Goal: Transaction & Acquisition: Purchase product/service

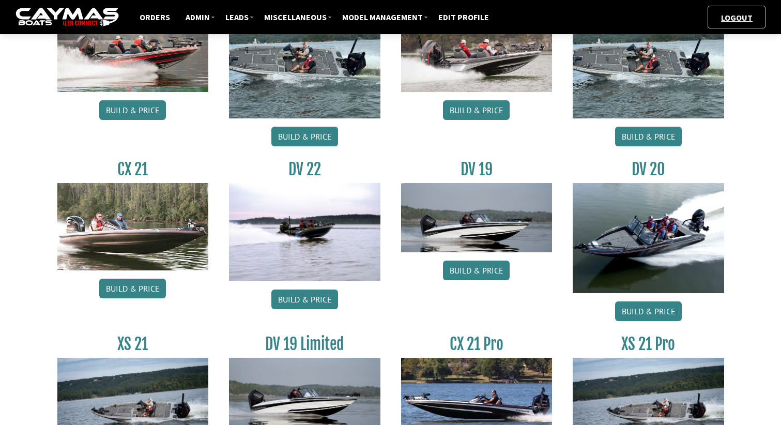
scroll to position [1137, 0]
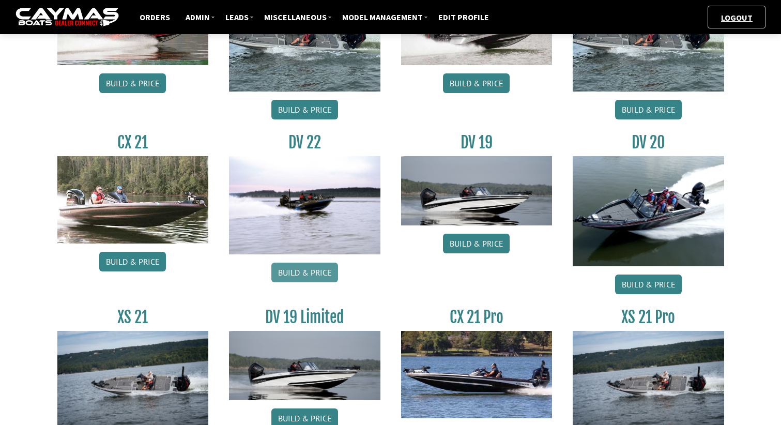
click at [305, 273] on link "Build & Price" at bounding box center [304, 273] width 67 height 20
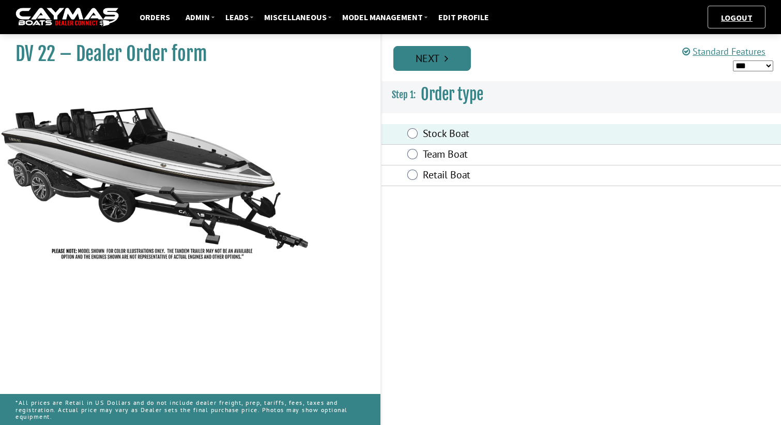
click at [440, 68] on link "Next" at bounding box center [432, 58] width 78 height 25
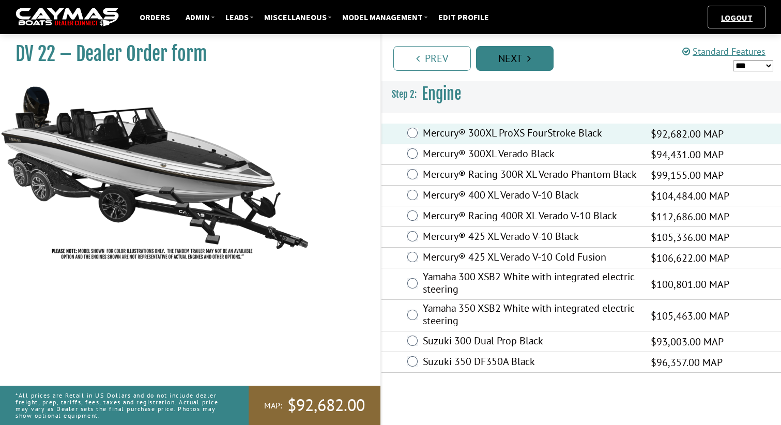
click at [513, 56] on link "Next" at bounding box center [515, 58] width 78 height 25
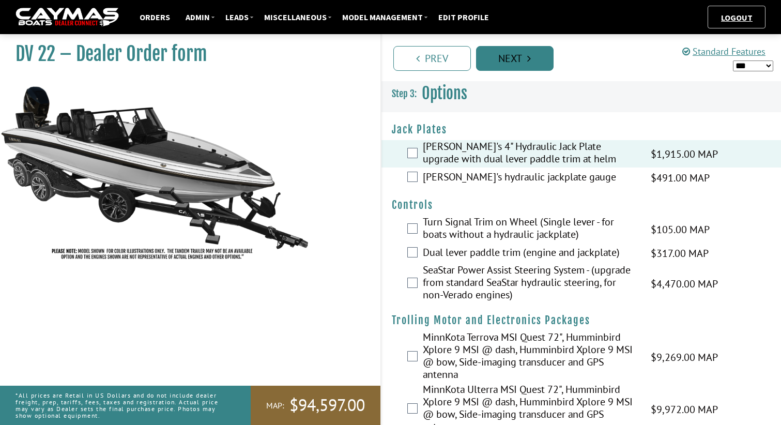
click at [517, 62] on link "Next" at bounding box center [515, 58] width 78 height 25
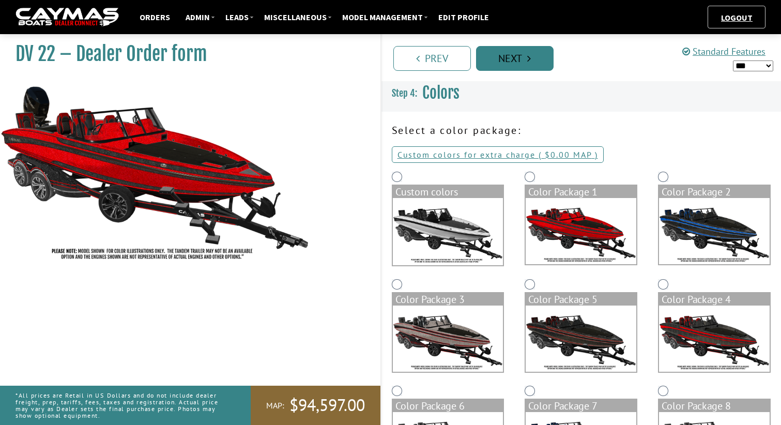
click at [527, 68] on link "Next" at bounding box center [515, 58] width 78 height 25
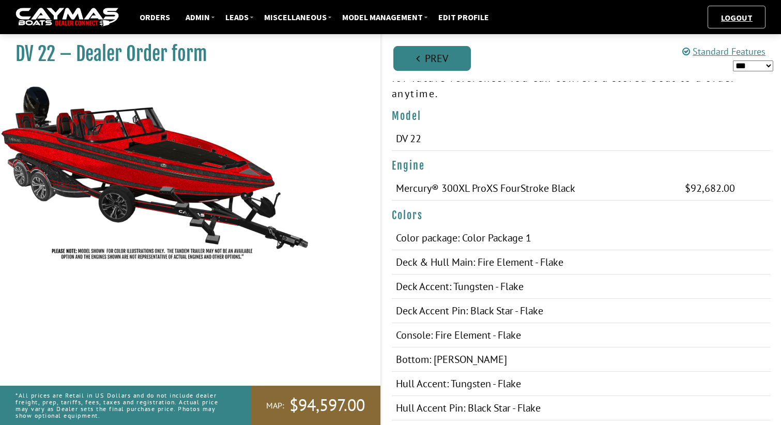
click at [448, 64] on link "Prev" at bounding box center [432, 58] width 78 height 25
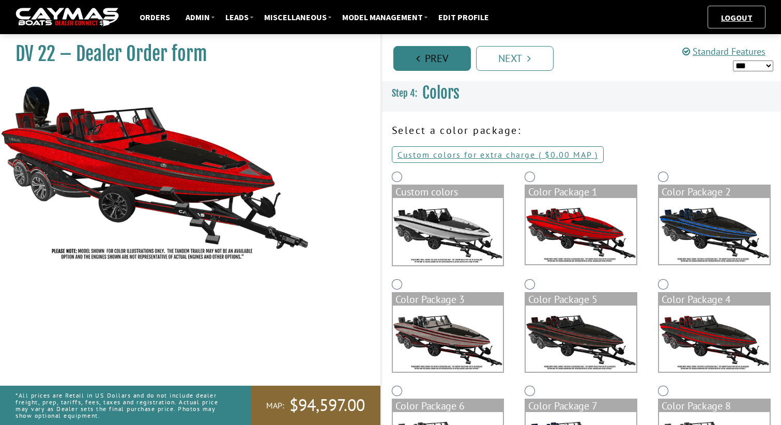
click at [447, 65] on link "Prev" at bounding box center [432, 58] width 78 height 25
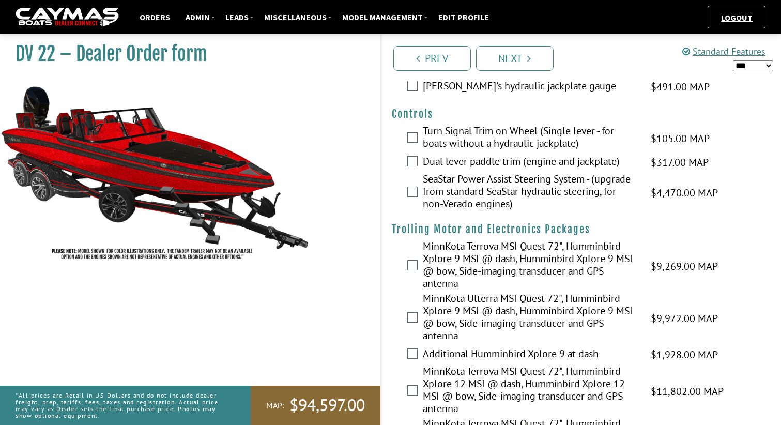
scroll to position [171, 0]
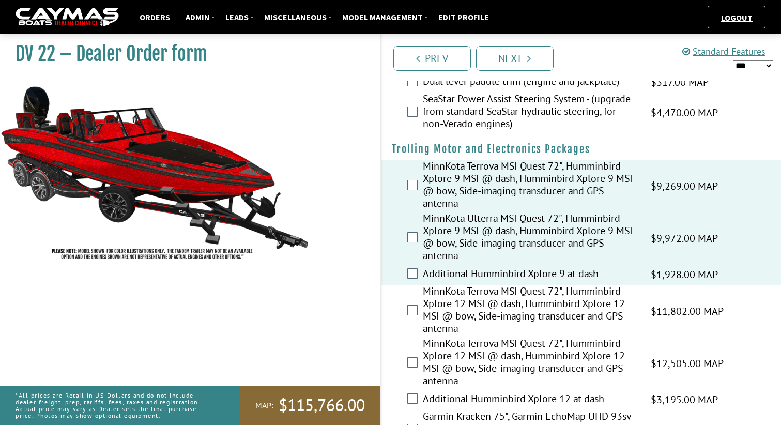
click at [512, 75] on div "Prev Next" at bounding box center [580, 57] width 401 height 47
click at [517, 54] on link "Next" at bounding box center [515, 58] width 78 height 25
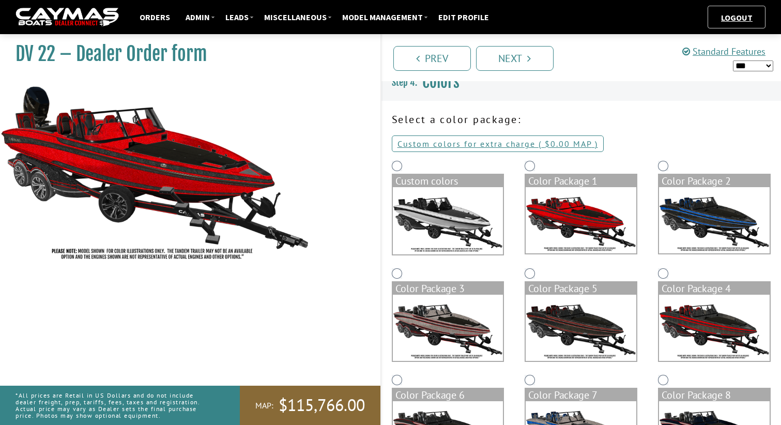
scroll to position [0, 0]
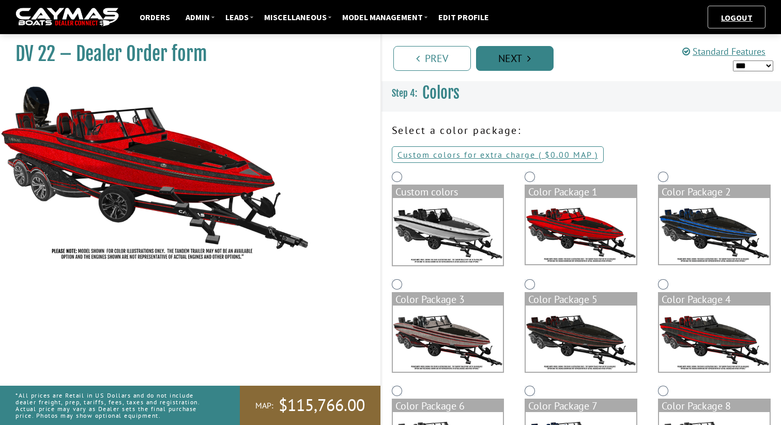
click at [517, 58] on link "Next" at bounding box center [515, 58] width 78 height 25
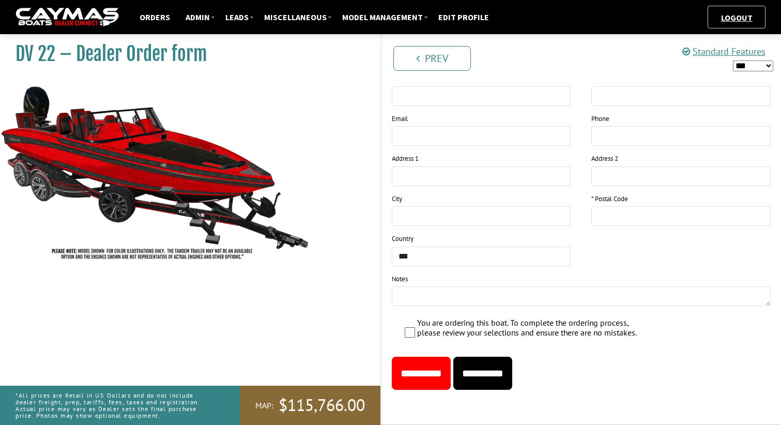
scroll to position [921, 0]
click at [438, 381] on input "**********" at bounding box center [421, 373] width 59 height 33
type input "*****"
click at [684, 366] on div "**********" at bounding box center [581, 373] width 400 height 33
click at [447, 379] on input "**********" at bounding box center [421, 373] width 59 height 33
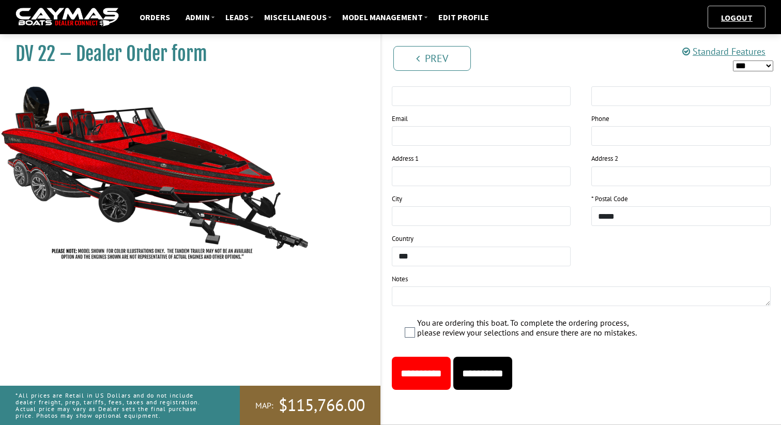
click at [435, 376] on input "**********" at bounding box center [421, 373] width 59 height 33
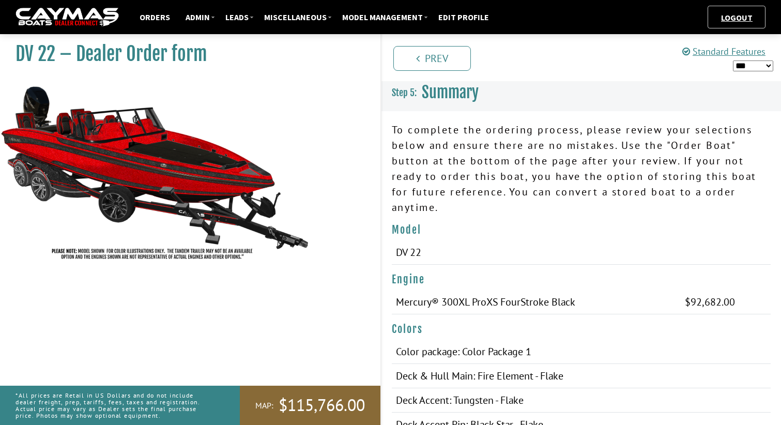
scroll to position [0, 0]
click at [715, 14] on ul "Logout" at bounding box center [736, 17] width 58 height 23
click at [730, 16] on link "Logout" at bounding box center [737, 17] width 42 height 10
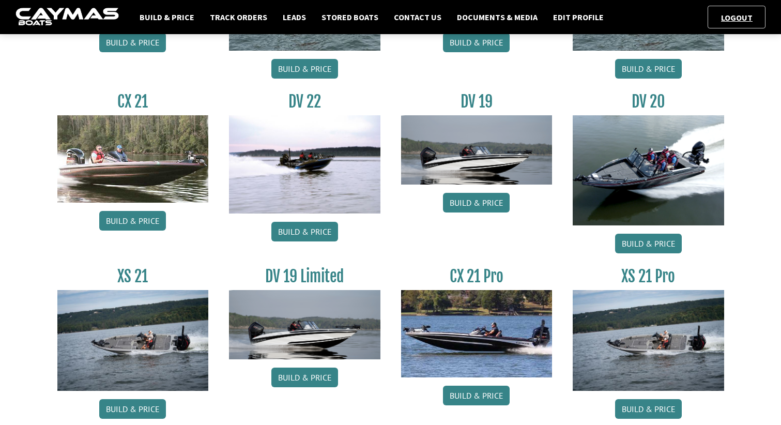
scroll to position [1181, 0]
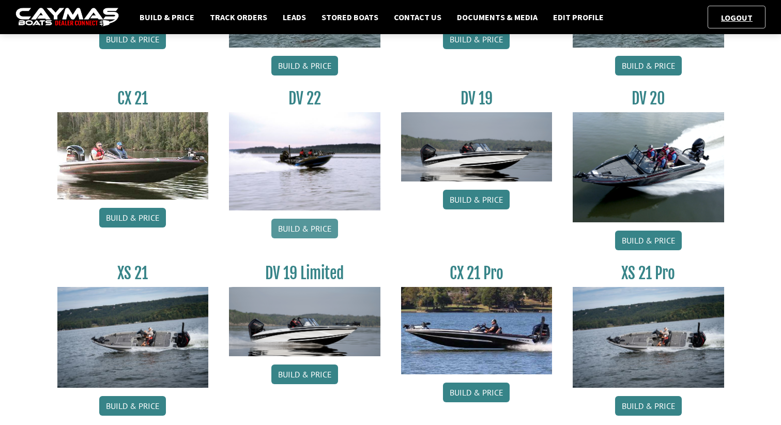
click at [298, 222] on link "Build & Price" at bounding box center [304, 229] width 67 height 20
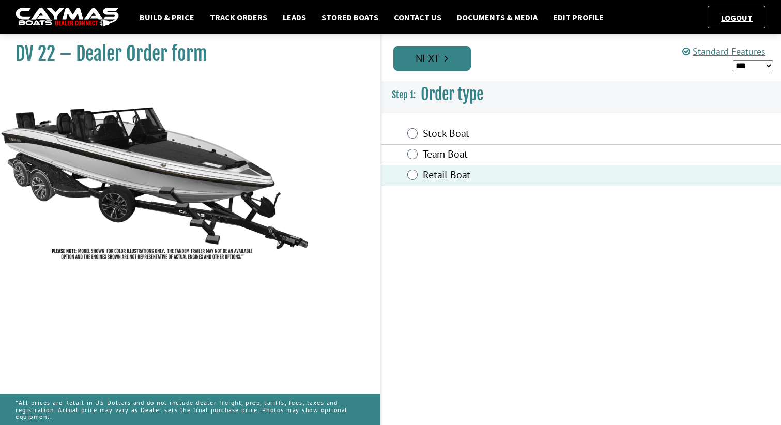
click at [447, 56] on icon "Pagination" at bounding box center [446, 58] width 4 height 10
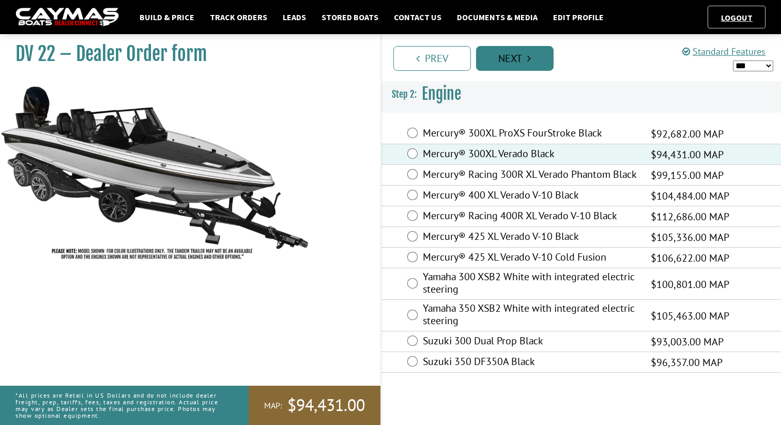
click at [512, 57] on link "Next" at bounding box center [515, 58] width 78 height 25
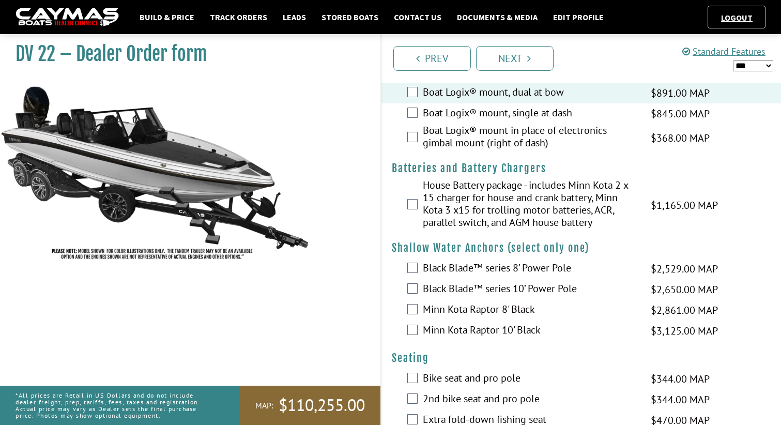
scroll to position [820, 0]
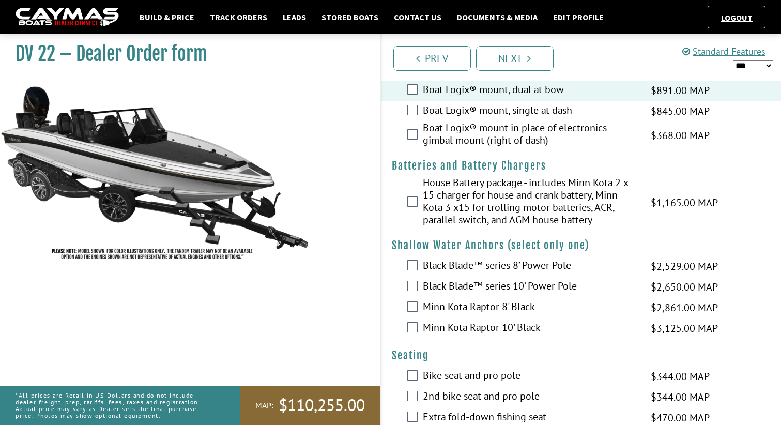
click at [415, 221] on div "House Battery package - includes Minn Kota 2 x 15 charger for house and crank b…" at bounding box center [581, 202] width 400 height 52
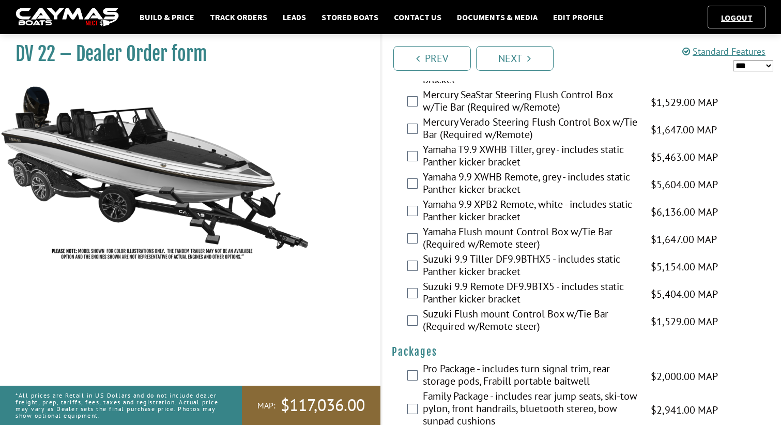
scroll to position [2758, 0]
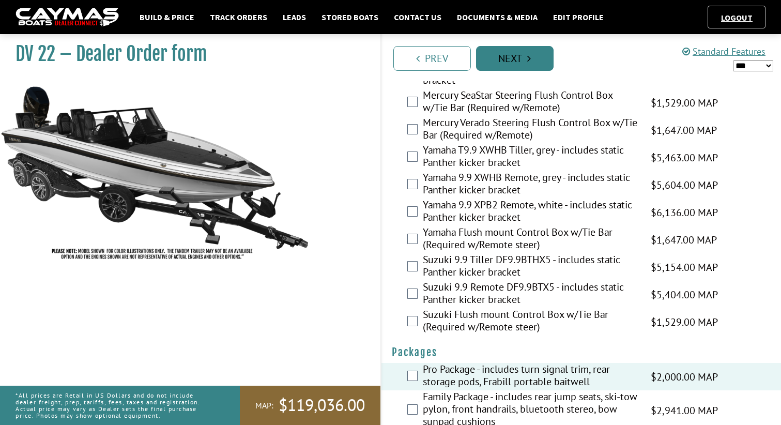
click at [521, 67] on link "Next" at bounding box center [515, 58] width 78 height 25
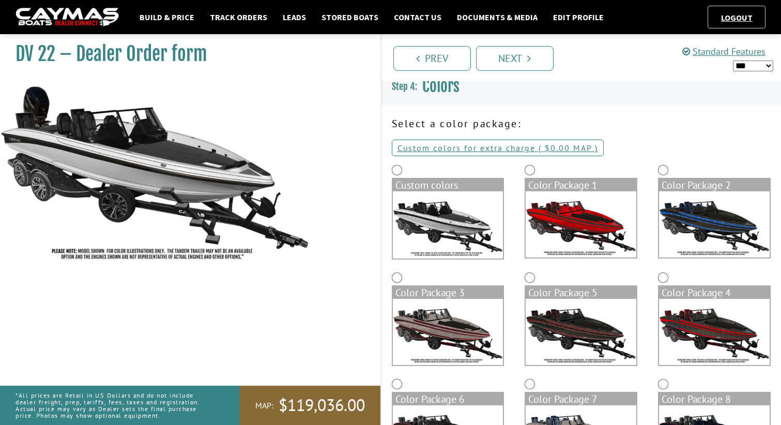
scroll to position [0, 0]
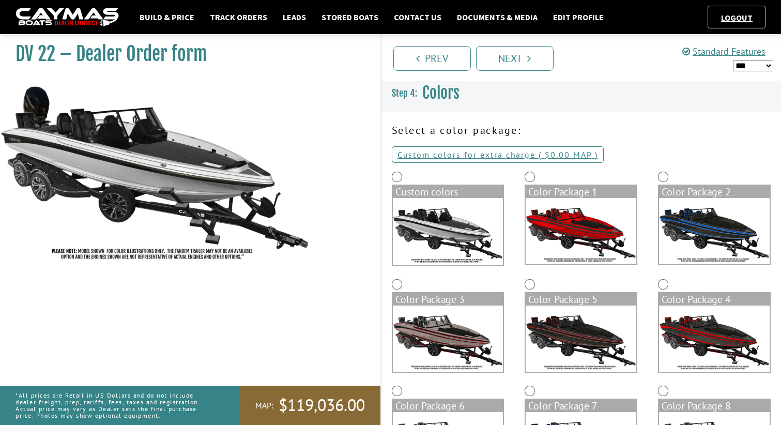
click at [551, 195] on div "Color Package 1" at bounding box center [581, 192] width 111 height 12
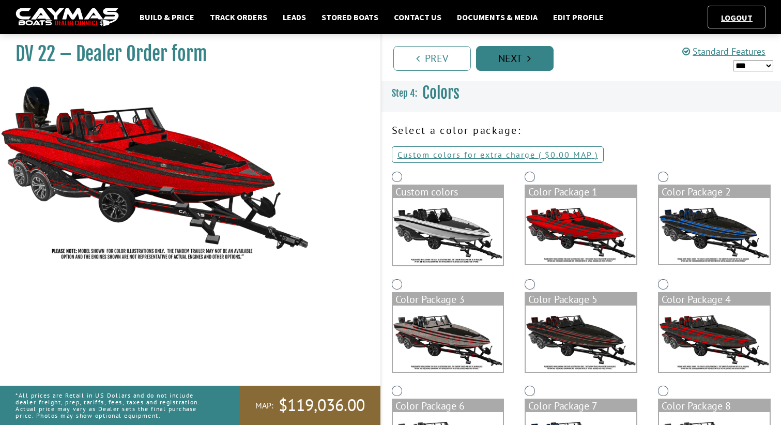
click at [522, 52] on link "Next" at bounding box center [515, 58] width 78 height 25
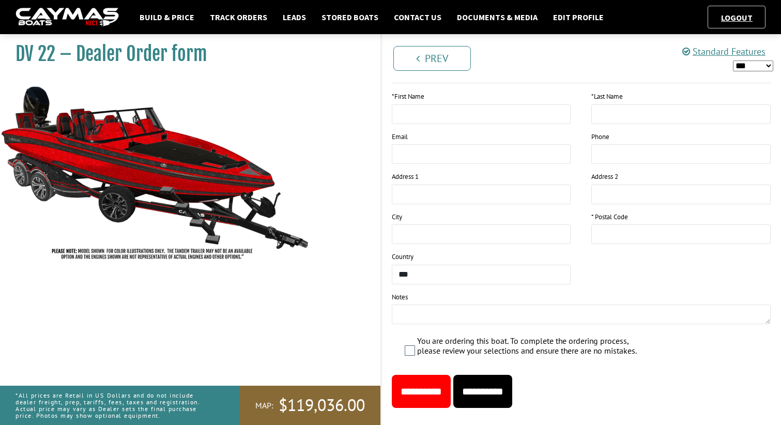
scroll to position [1043, 0]
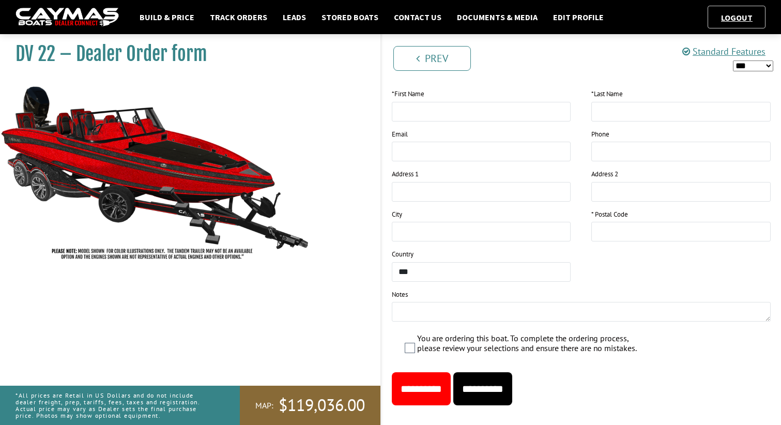
click at [432, 405] on input "**********" at bounding box center [421, 388] width 59 height 33
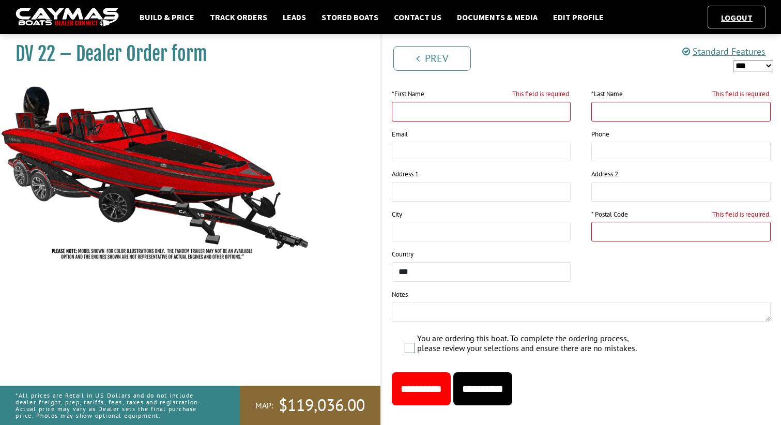
click at [559, 114] on input "This field is required." at bounding box center [481, 112] width 179 height 20
type input "***"
type input "********"
type input "**********"
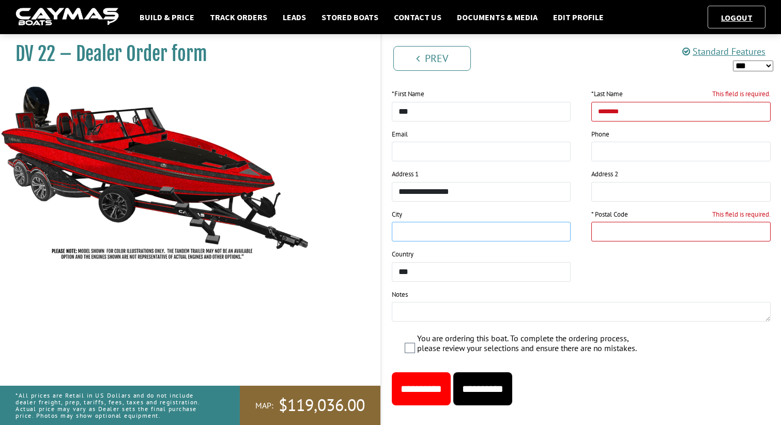
type input "**********"
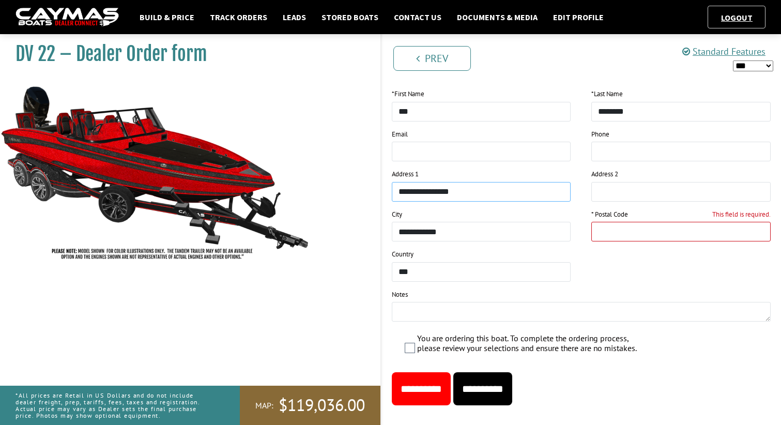
drag, startPoint x: 504, startPoint y: 192, endPoint x: 349, endPoint y: 189, distance: 155.1
drag, startPoint x: 460, startPoint y: 229, endPoint x: 320, endPoint y: 209, distance: 141.5
click at [638, 215] on div "* Postal Code This field is required." at bounding box center [681, 229] width 200 height 40
click at [758, 232] on input "This field is required." at bounding box center [680, 232] width 179 height 20
type input "*****"
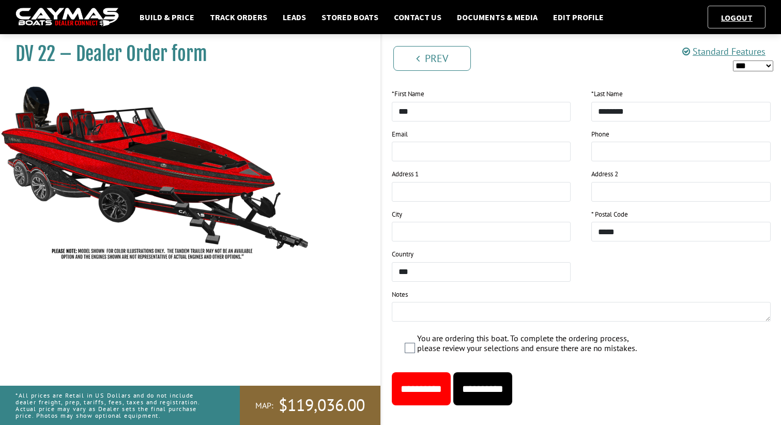
click at [440, 387] on input "**********" at bounding box center [421, 388] width 59 height 33
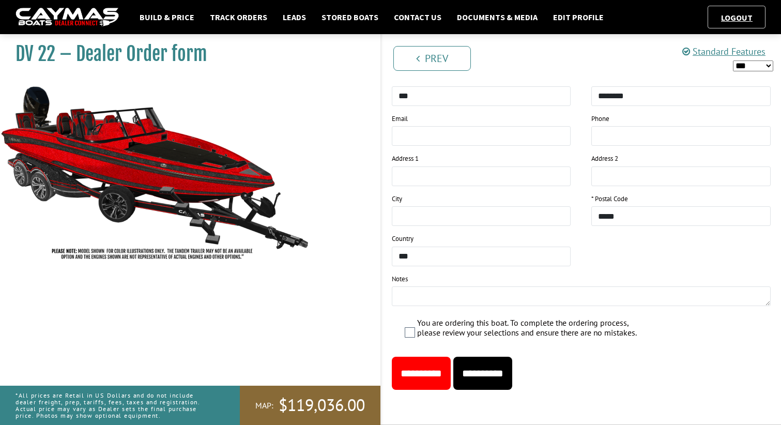
scroll to position [1067, 0]
click at [433, 374] on input "**********" at bounding box center [421, 373] width 59 height 33
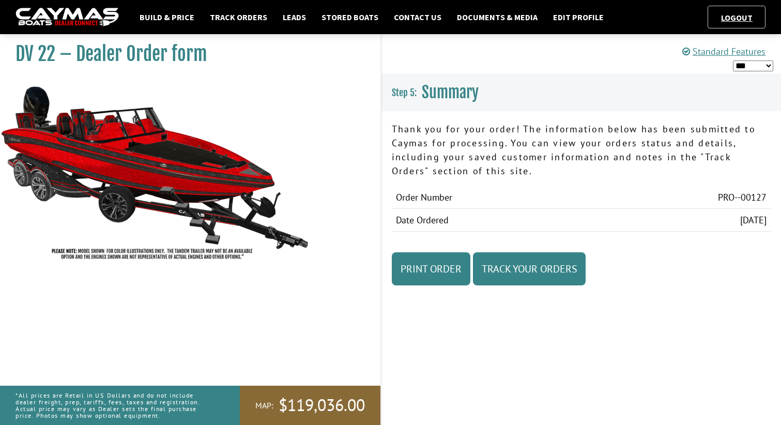
scroll to position [0, 0]
click at [243, 17] on link "Track Orders" at bounding box center [239, 16] width 68 height 13
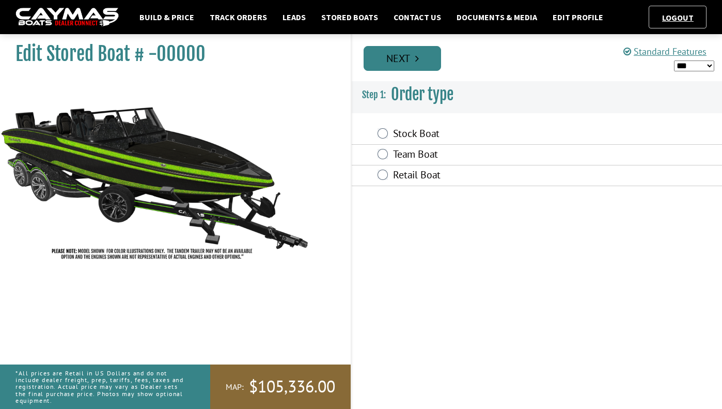
click at [407, 55] on link "Next" at bounding box center [403, 58] width 78 height 25
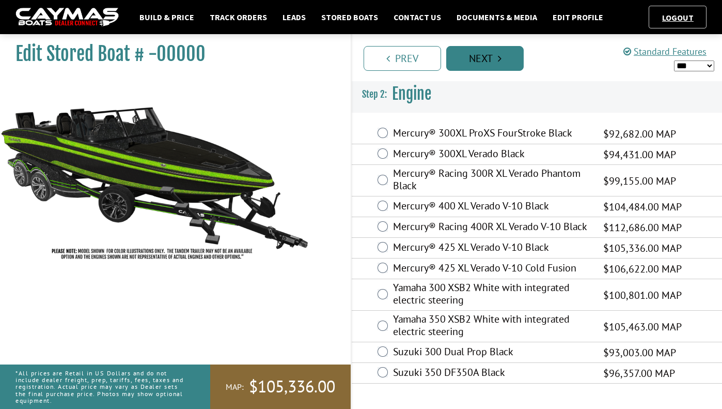
click at [475, 66] on link "Next" at bounding box center [486, 58] width 78 height 25
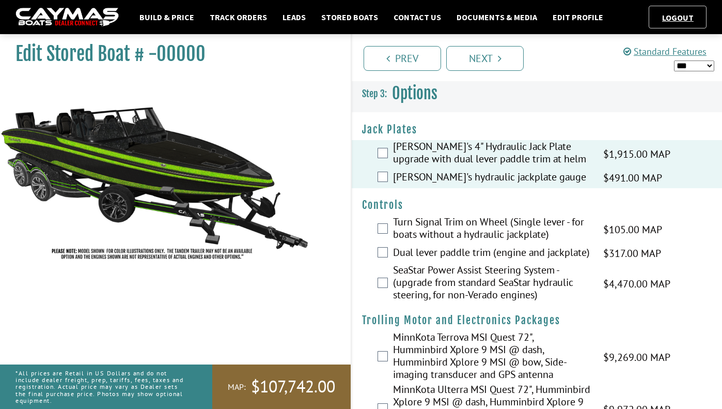
click at [390, 175] on div "Bob's hydraulic jackplate gauge $491.00 MAP $418.00 $580.00 MSRP $491.00" at bounding box center [537, 177] width 371 height 21
click at [388, 179] on div "Bob's hydraulic jackplate gauge $491.00 MAP $418.00 $580.00 MSRP $491.00" at bounding box center [537, 177] width 371 height 21
click at [487, 59] on link "Next" at bounding box center [486, 58] width 78 height 25
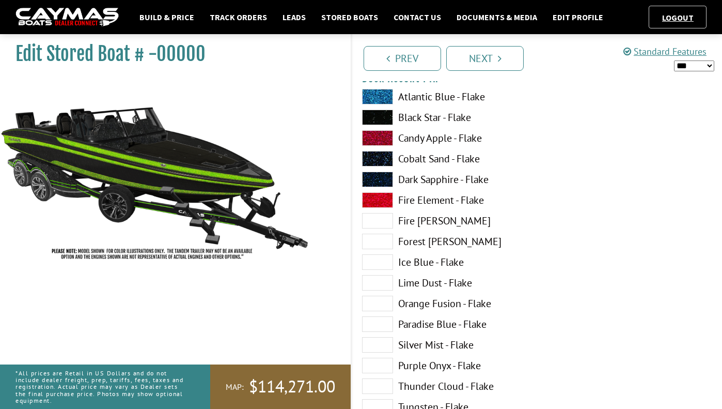
scroll to position [1366, 0]
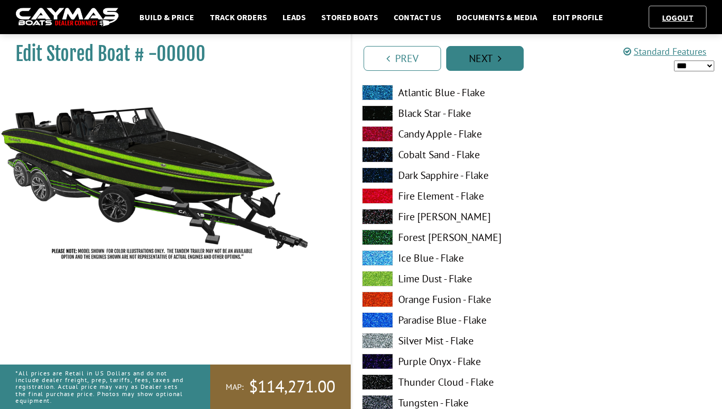
click at [493, 58] on link "Next" at bounding box center [486, 58] width 78 height 25
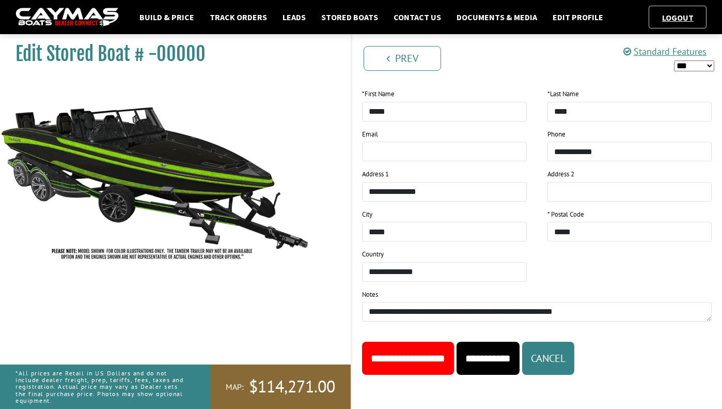
scroll to position [789, 0]
click at [430, 359] on input "**********" at bounding box center [408, 358] width 92 height 33
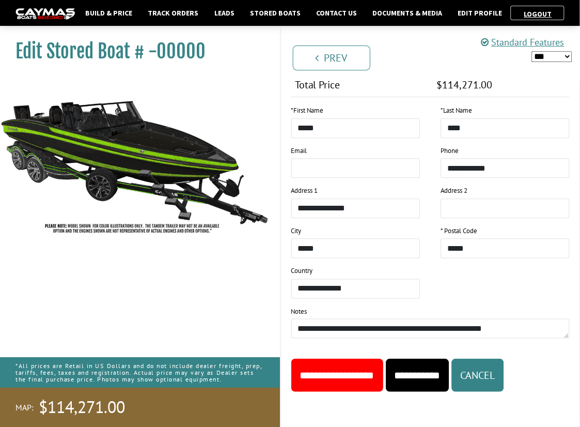
scroll to position [783, 0]
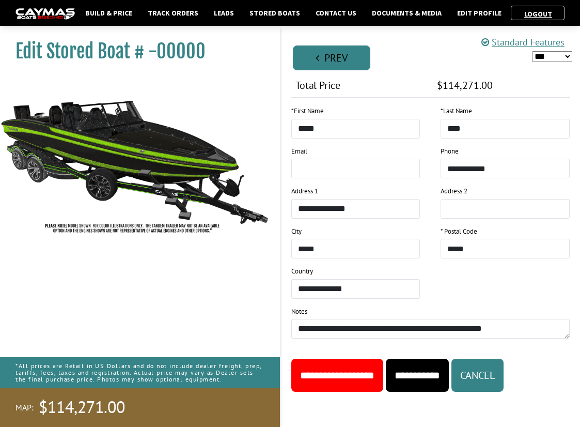
click at [342, 59] on link "Prev" at bounding box center [332, 57] width 78 height 25
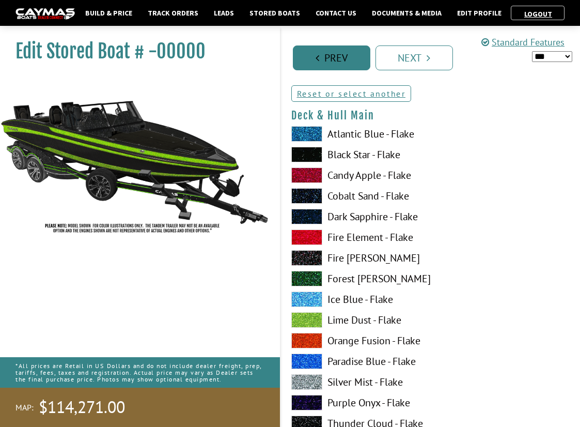
scroll to position [0, 0]
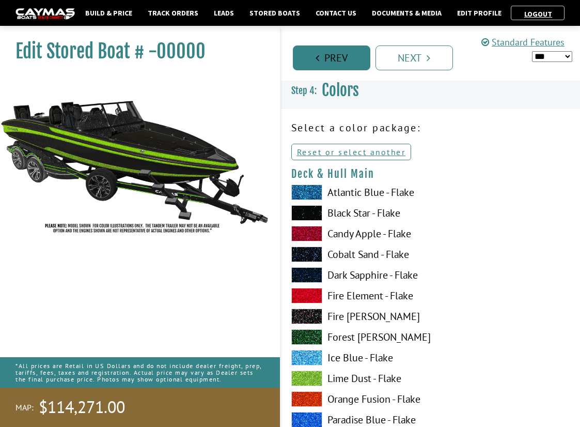
click at [340, 59] on link "Prev" at bounding box center [332, 57] width 78 height 25
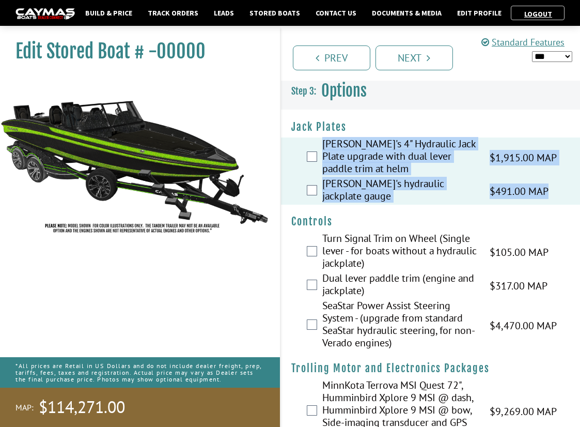
drag, startPoint x: 559, startPoint y: 184, endPoint x: 324, endPoint y: 141, distance: 239.2
click at [324, 141] on fieldset "Bob's 4" Hydraulic Jack Plate upgrade with dual lever paddle trim at helm $1,91…" at bounding box center [430, 170] width 279 height 67
copy fieldset "Bob's 4" Hydraulic Jack Plate upgrade with dual lever paddle trim at helm $1,91…"
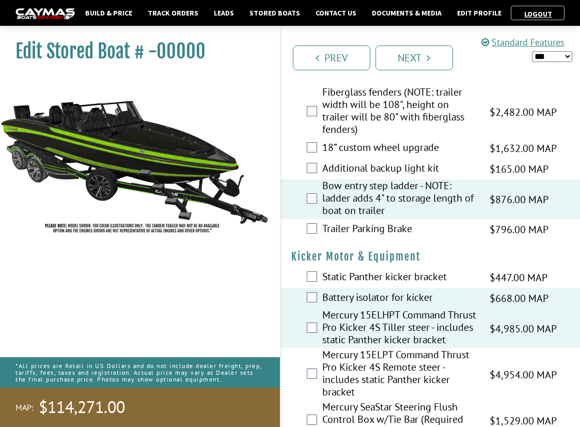
scroll to position [2933, 0]
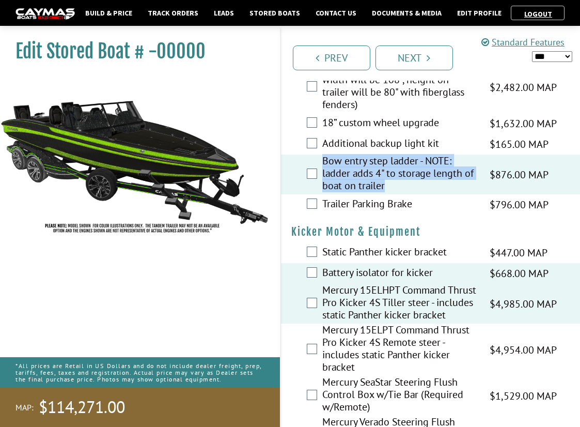
drag, startPoint x: 416, startPoint y: 176, endPoint x: 321, endPoint y: 148, distance: 99.1
click at [321, 155] on div "Bow entry step ladder - NOTE: ladder adds 4" to storage length of boat on trail…" at bounding box center [431, 175] width 300 height 40
copy label "Bow entry step ladder - NOTE: ladder adds 4" to storage length of boat on trail…"
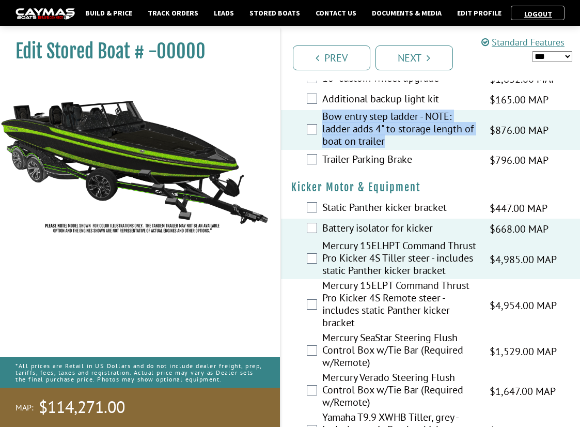
scroll to position [2980, 0]
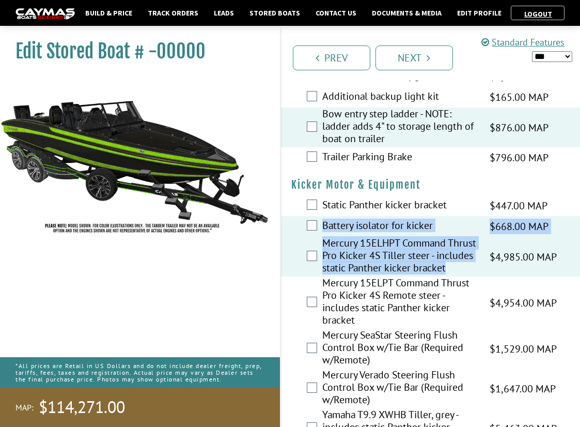
drag, startPoint x: 412, startPoint y: 264, endPoint x: 322, endPoint y: 211, distance: 104.4
copy fieldset "Battery isolator for kicker $668.00 MAP $568.00 $788.00 MSRP $668.00 Mercury 15…"
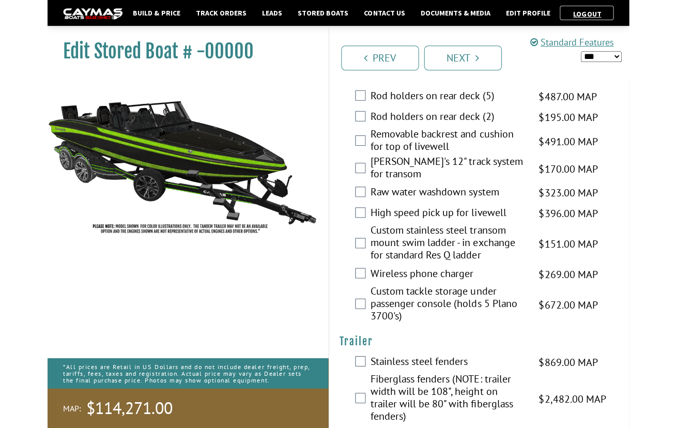
scroll to position [2615, 0]
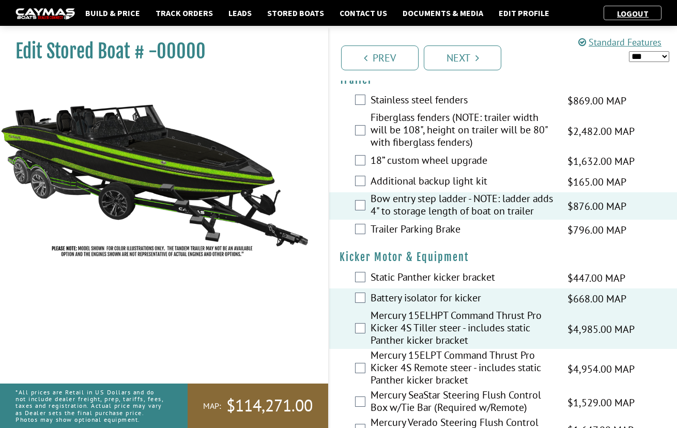
click at [515, 251] on h4 "Kicker Motor & Equipment" at bounding box center [503, 257] width 327 height 13
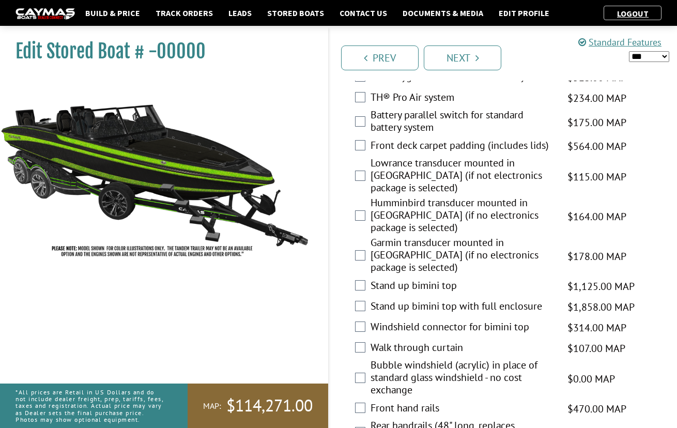
scroll to position [1503, 0]
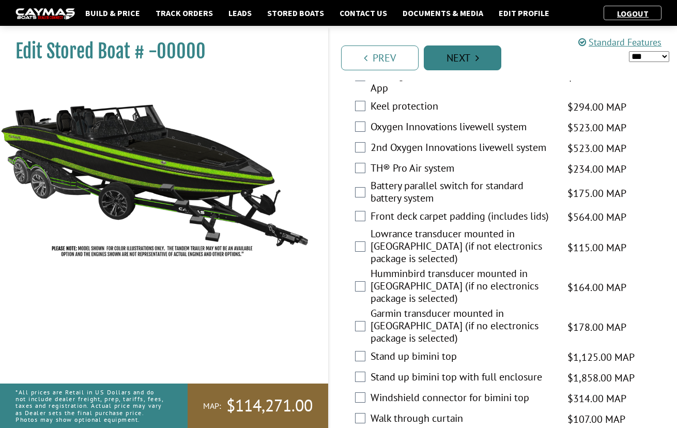
click at [464, 63] on link "Next" at bounding box center [463, 57] width 78 height 25
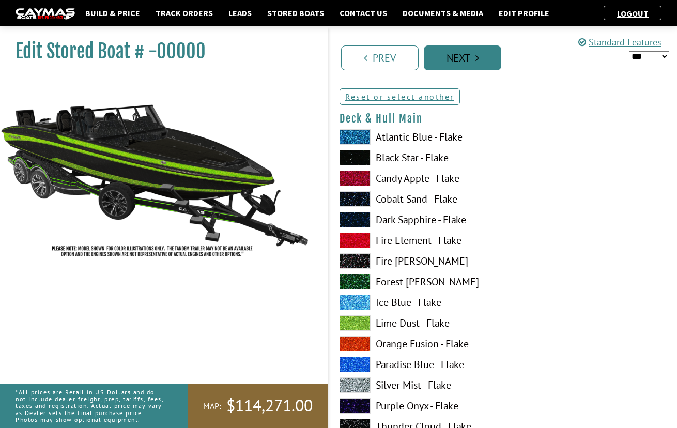
scroll to position [0, 0]
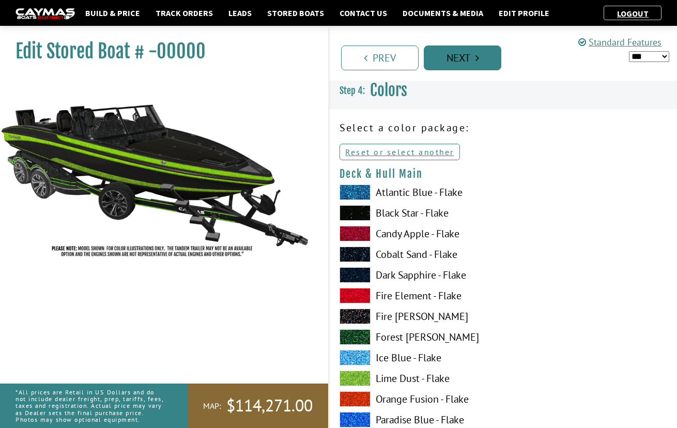
click at [465, 63] on link "Next" at bounding box center [463, 57] width 78 height 25
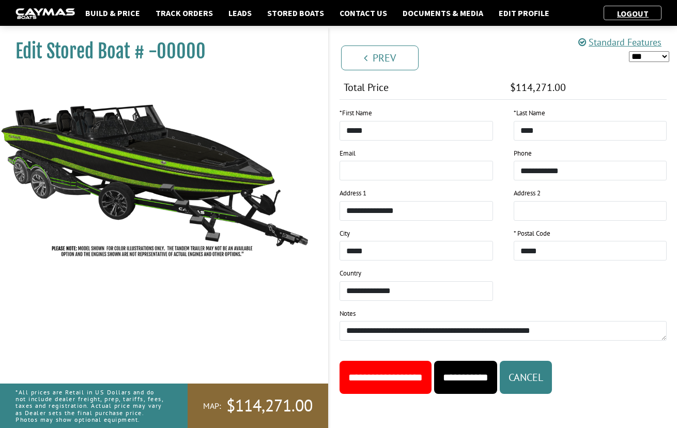
scroll to position [767, 0]
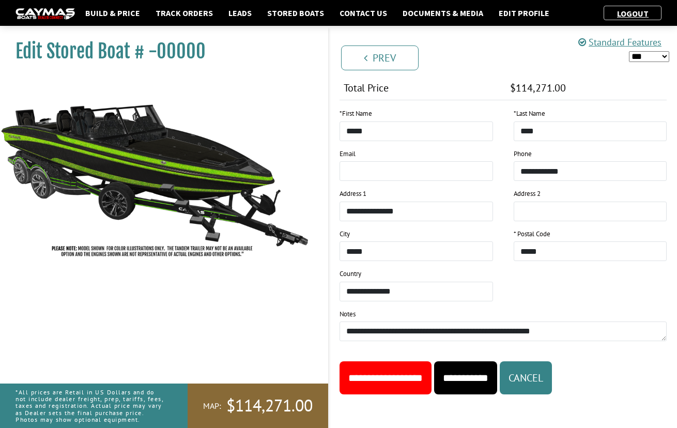
click at [412, 377] on input "**********" at bounding box center [386, 377] width 92 height 33
click at [497, 381] on input "**********" at bounding box center [465, 377] width 63 height 33
